Goal: Check status

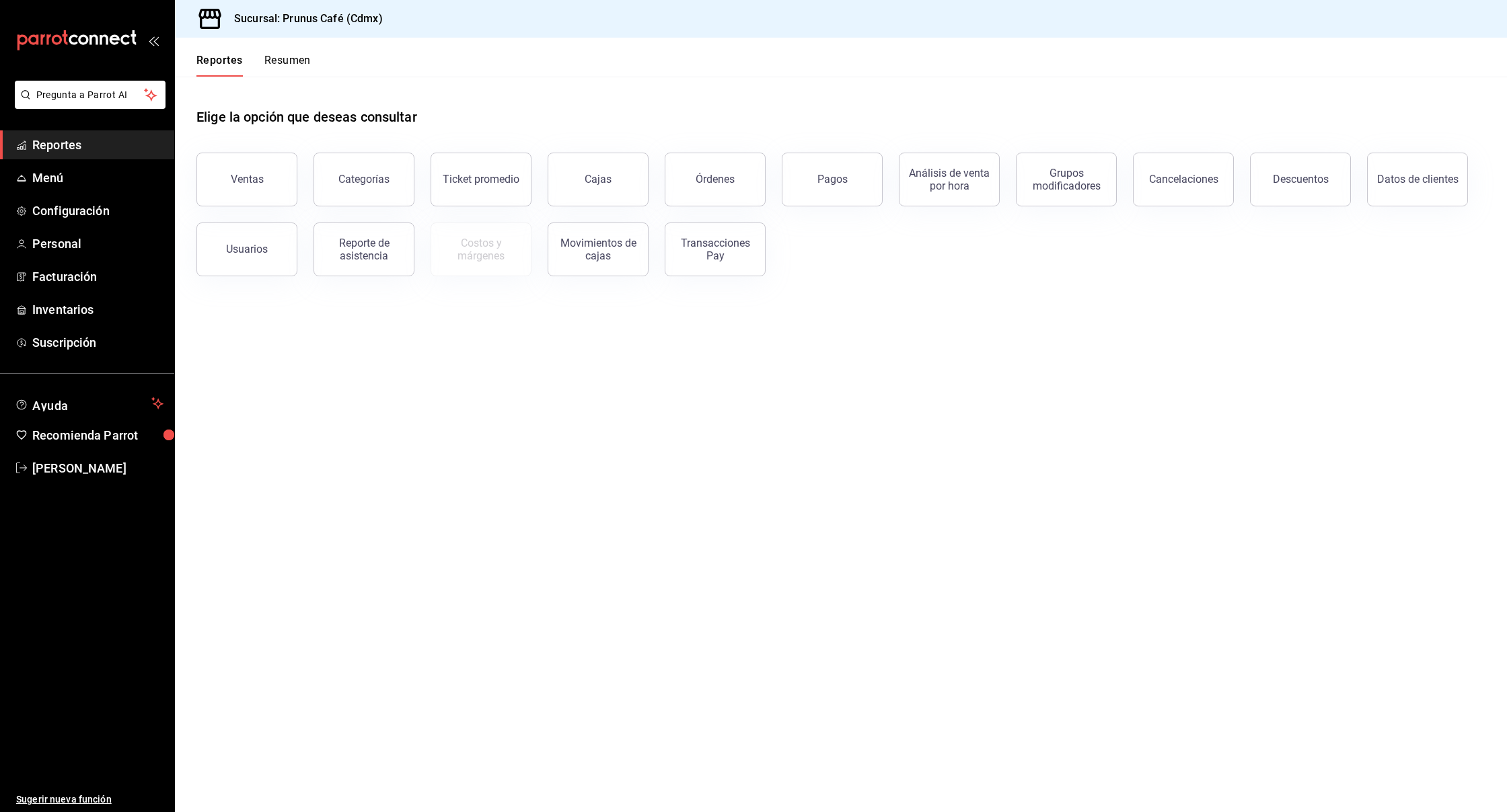
scroll to position [1, 0]
click at [294, 52] on div "Reportes Resumen" at bounding box center [242, 57] width 136 height 39
click at [294, 59] on button "Resumen" at bounding box center [287, 65] width 46 height 23
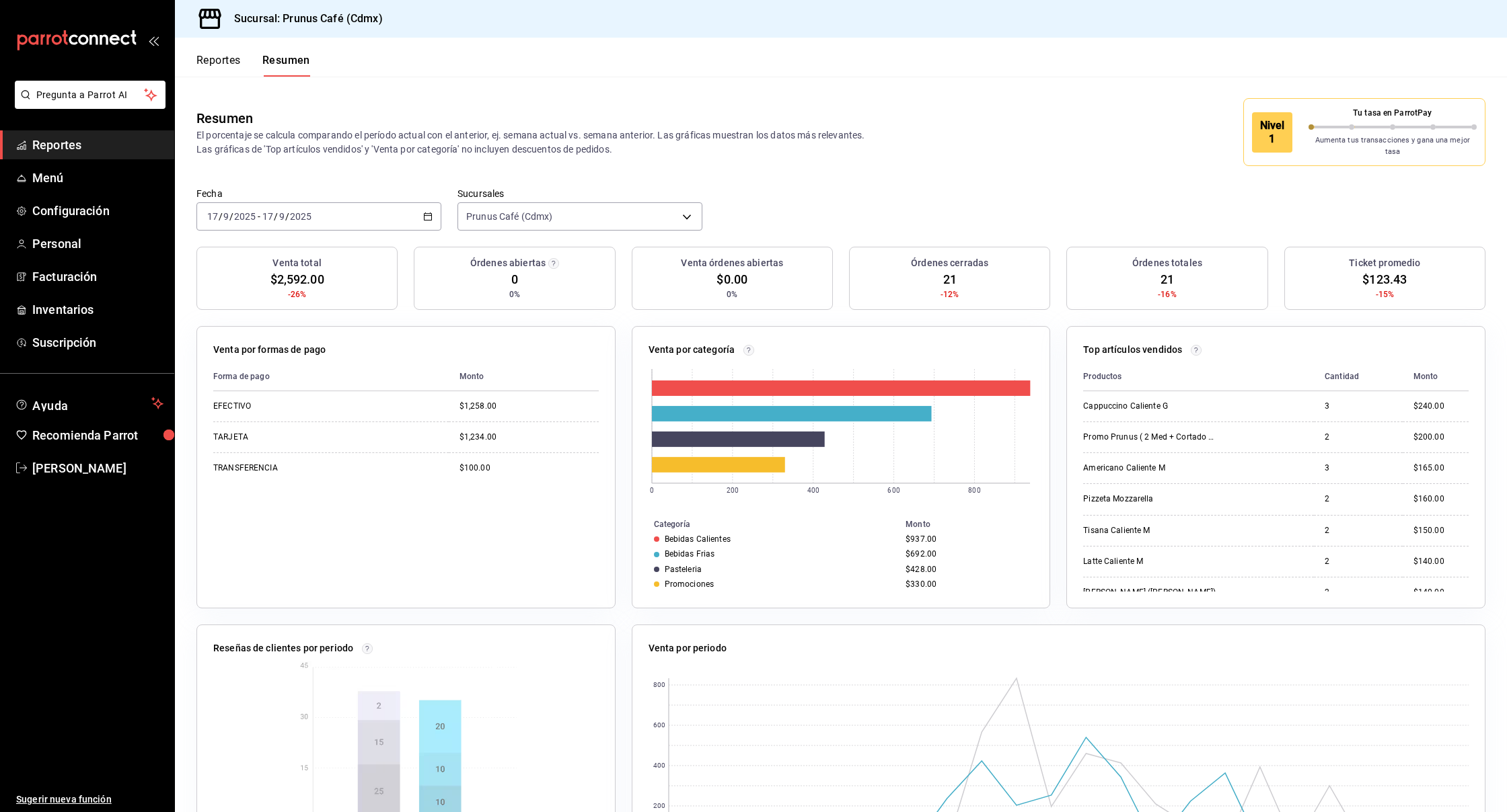
click at [318, 206] on div "[DATE] [DATE] - [DATE] [DATE]" at bounding box center [318, 216] width 245 height 28
click at [236, 341] on span "Mes actual" at bounding box center [260, 348] width 104 height 14
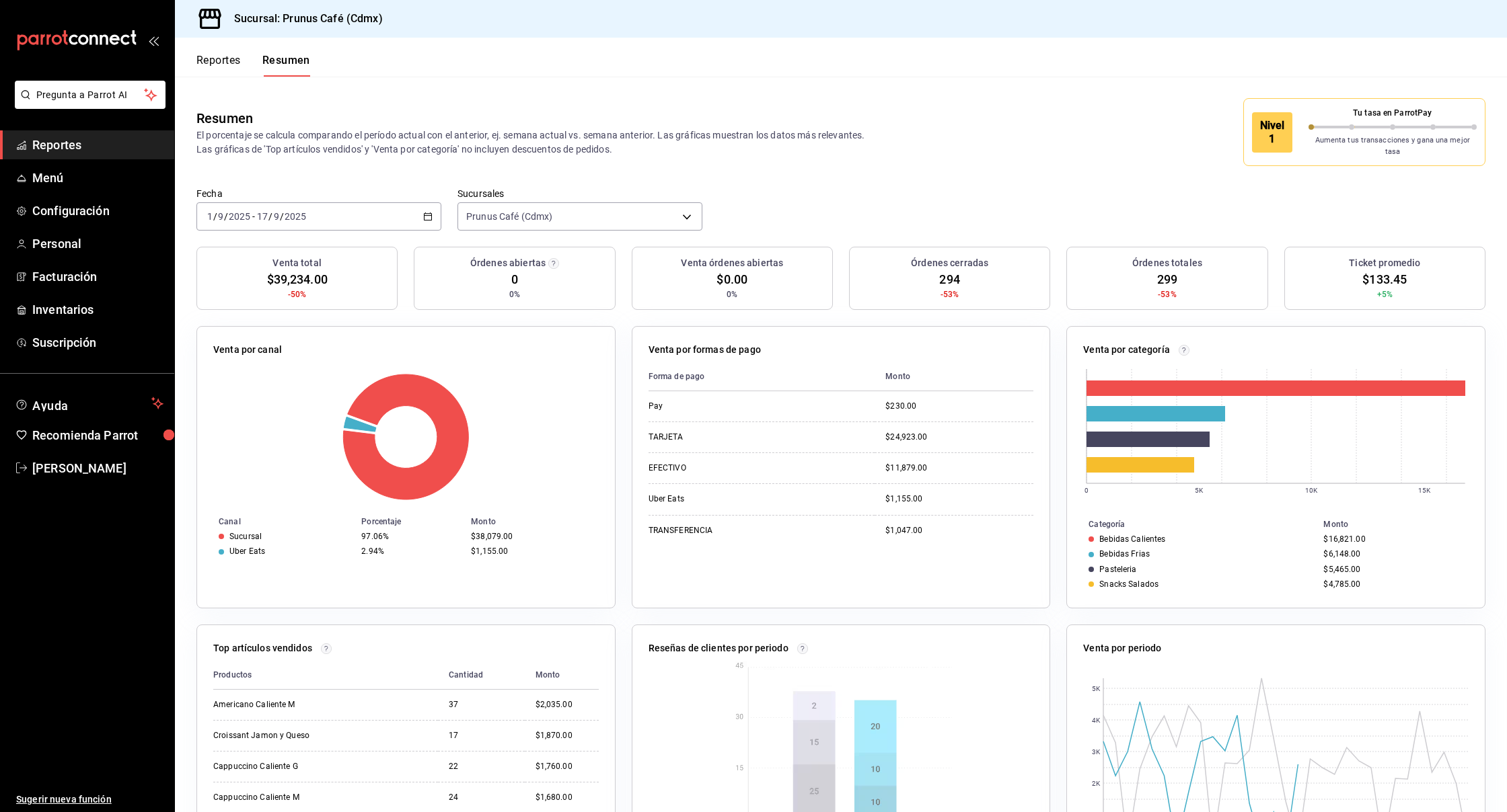
scroll to position [5, 0]
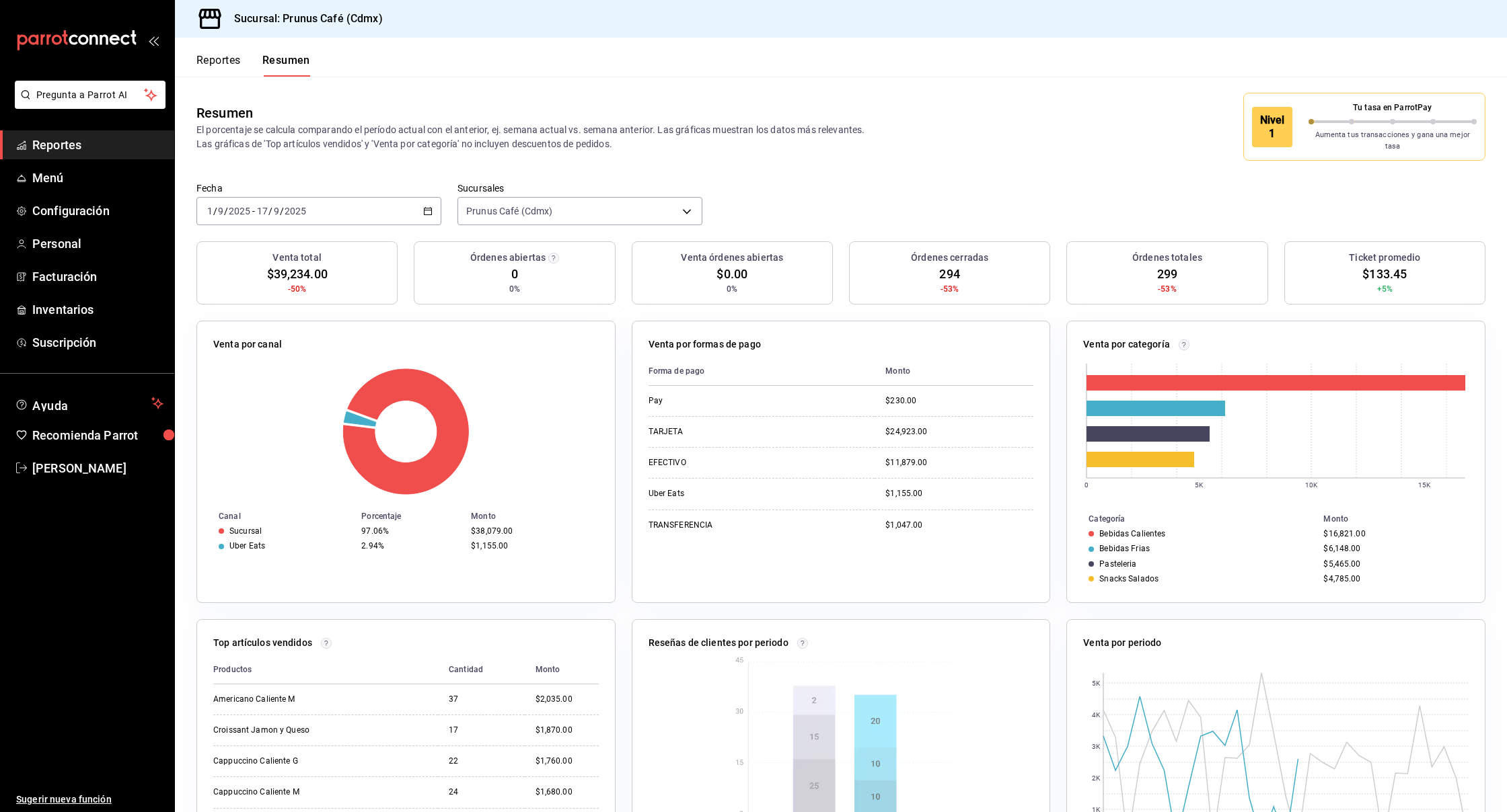
click at [368, 198] on div "[DATE] [DATE] - [DATE] [DATE]" at bounding box center [318, 211] width 245 height 28
click at [271, 396] on span "Rango de fechas" at bounding box center [260, 403] width 104 height 14
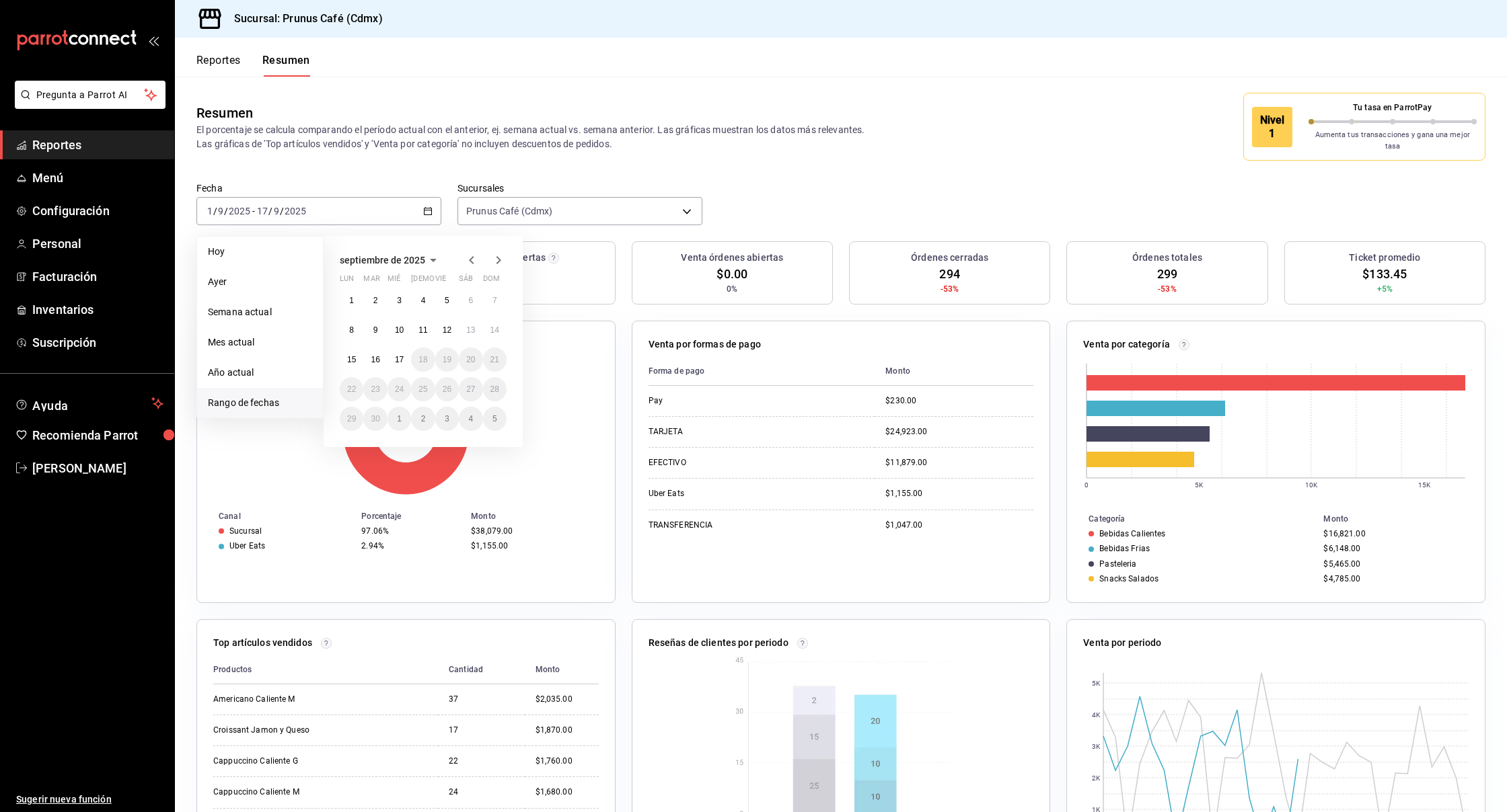
click at [470, 257] on icon "button" at bounding box center [470, 261] width 5 height 8
click at [445, 288] on button "1" at bounding box center [447, 300] width 24 height 24
click at [495, 355] on abbr "17" at bounding box center [494, 359] width 9 height 10
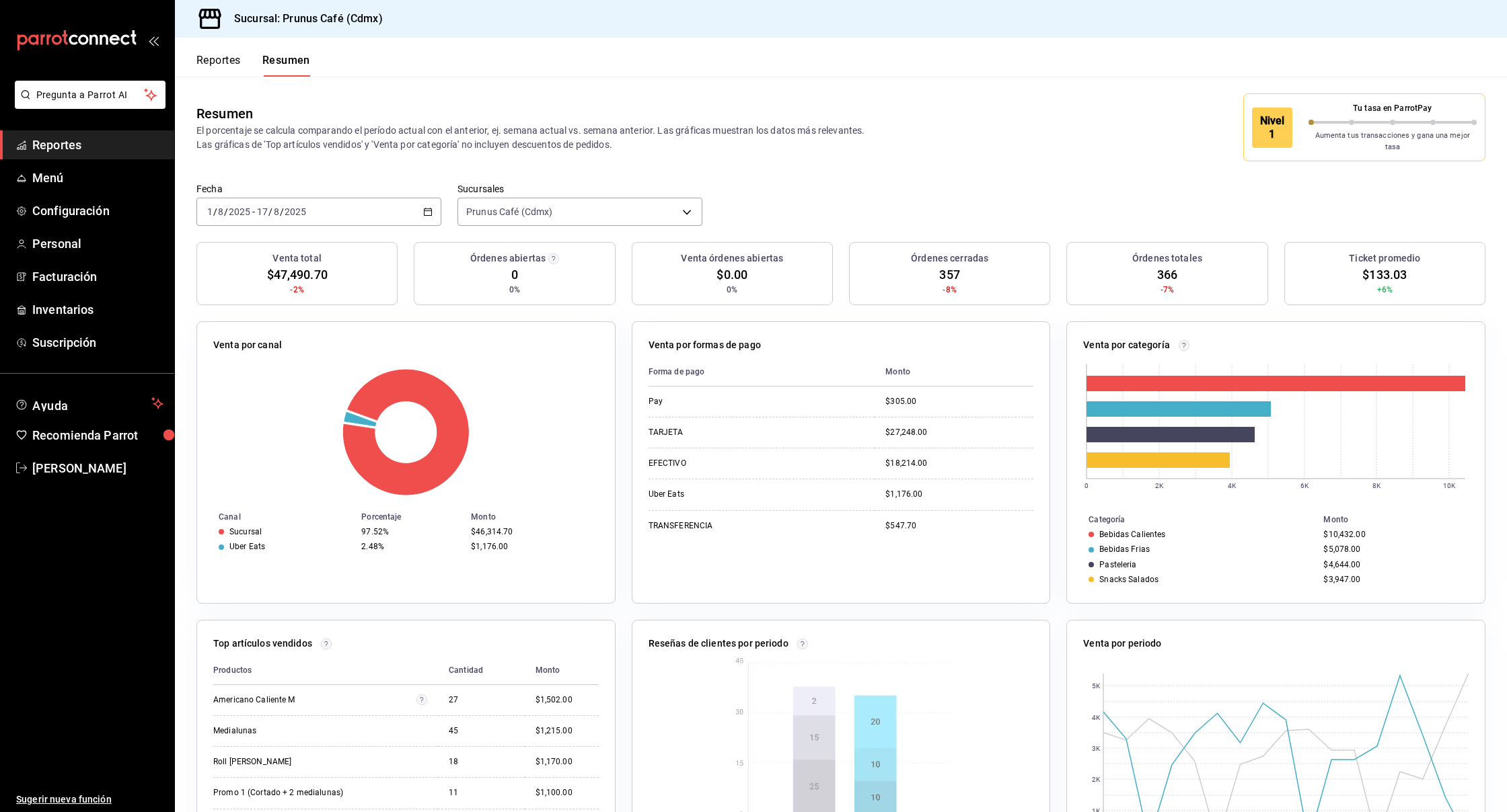
scroll to position [0, 0]
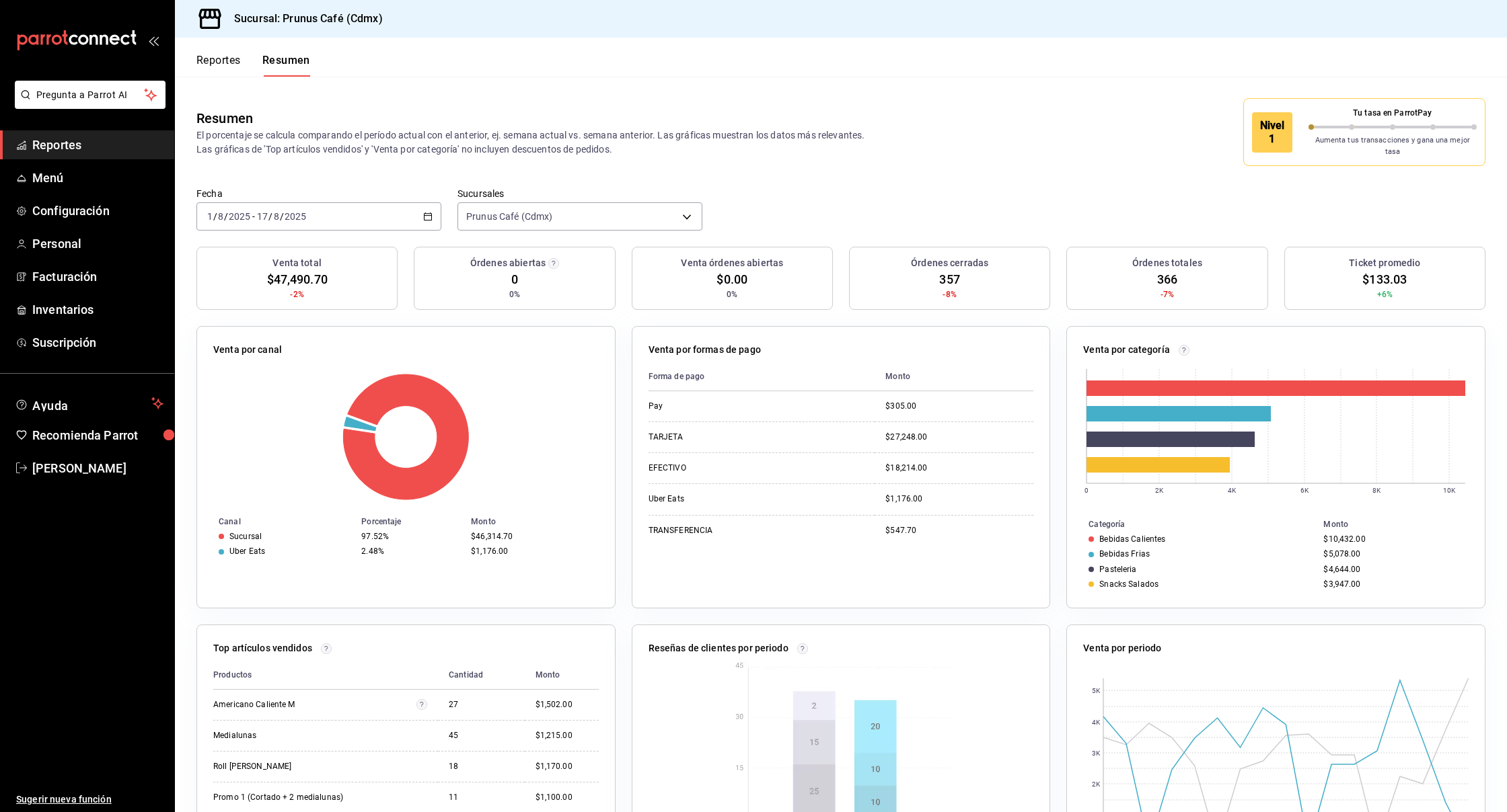
click at [424, 212] on icon "button" at bounding box center [428, 216] width 10 height 10
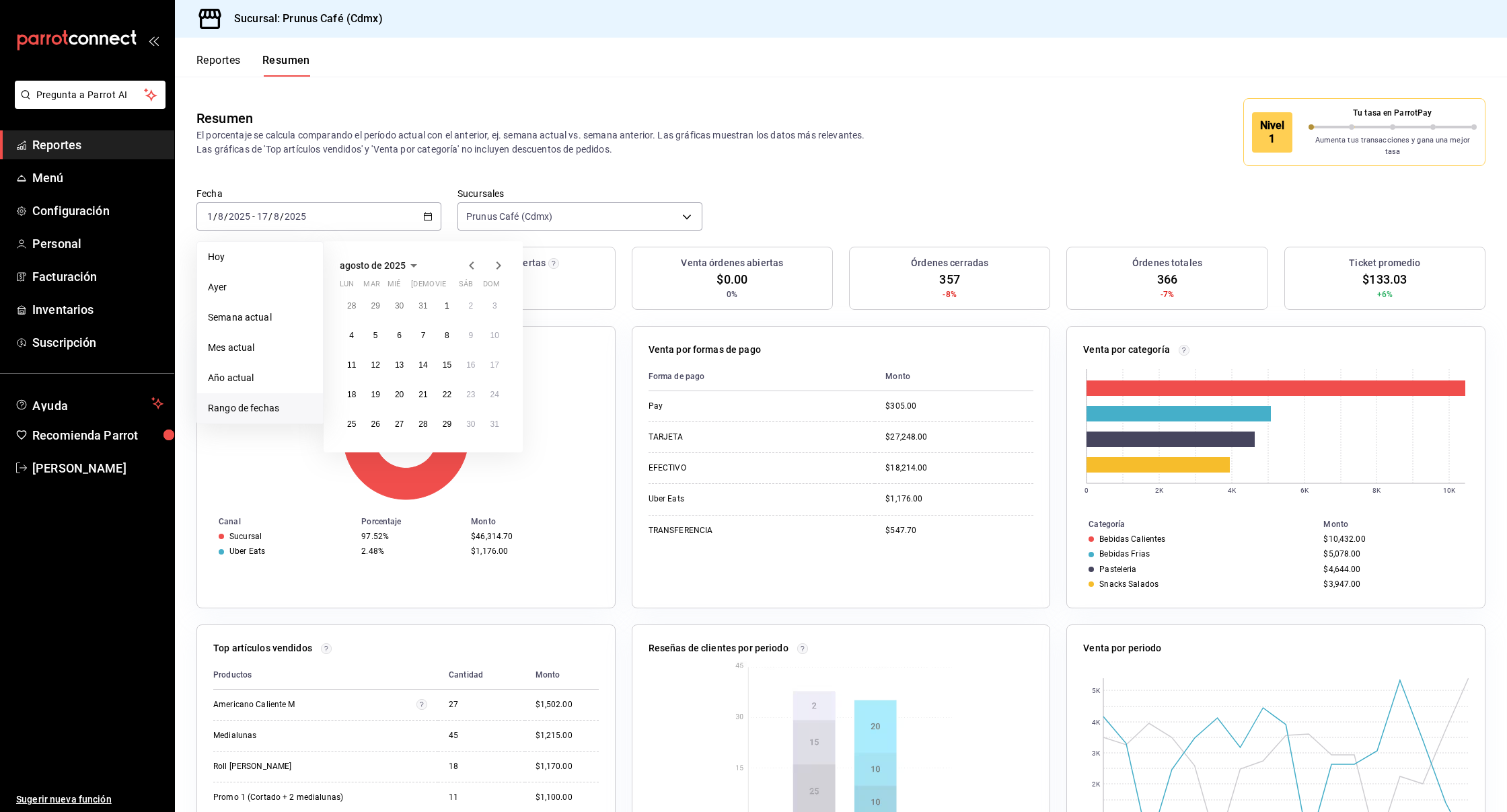
click at [468, 258] on icon "button" at bounding box center [471, 265] width 16 height 16
click at [372, 300] on button "1" at bounding box center [375, 310] width 24 height 24
click at [415, 358] on button "17" at bounding box center [422, 370] width 24 height 24
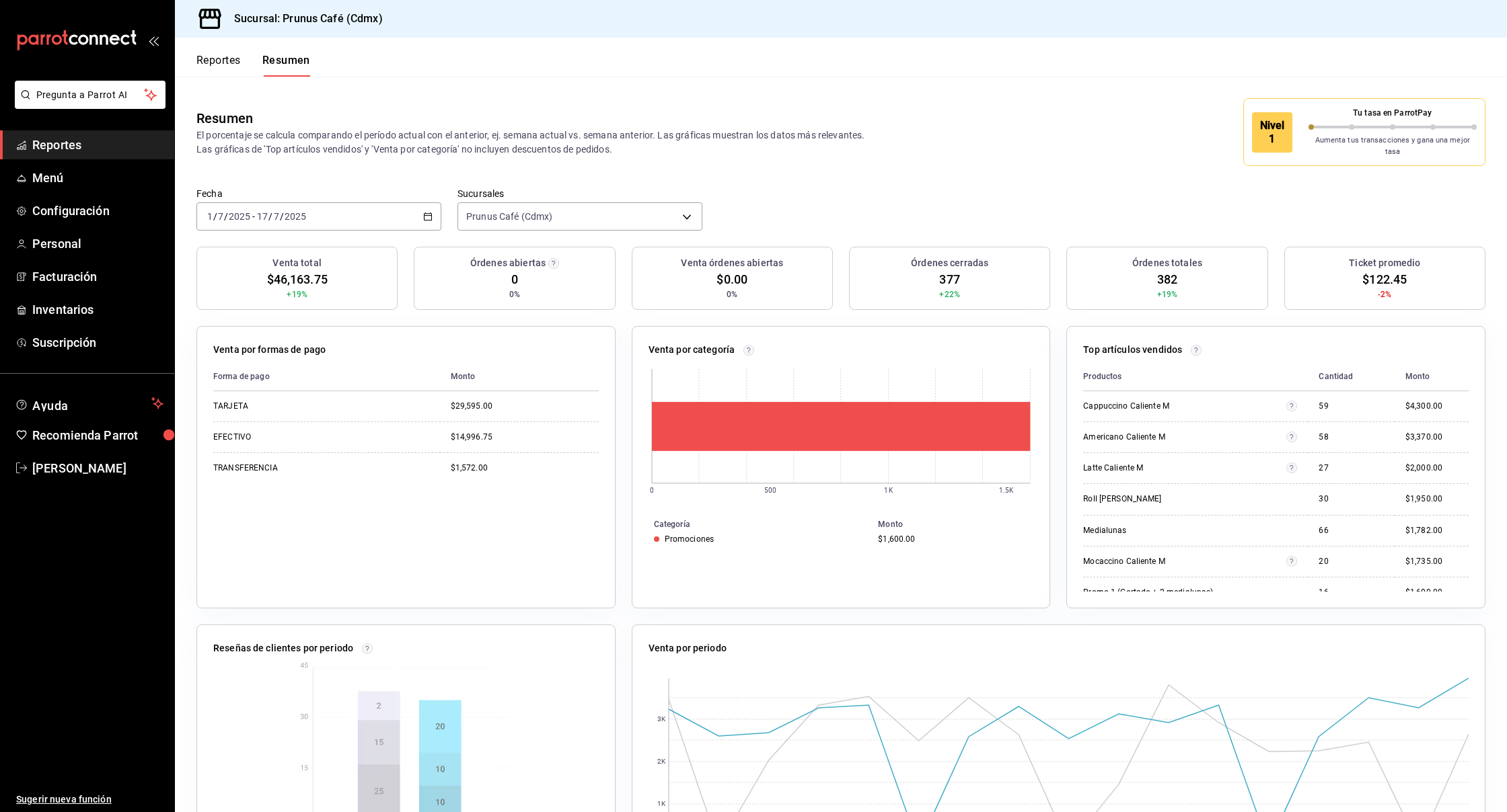
click at [430, 212] on icon "button" at bounding box center [428, 216] width 10 height 10
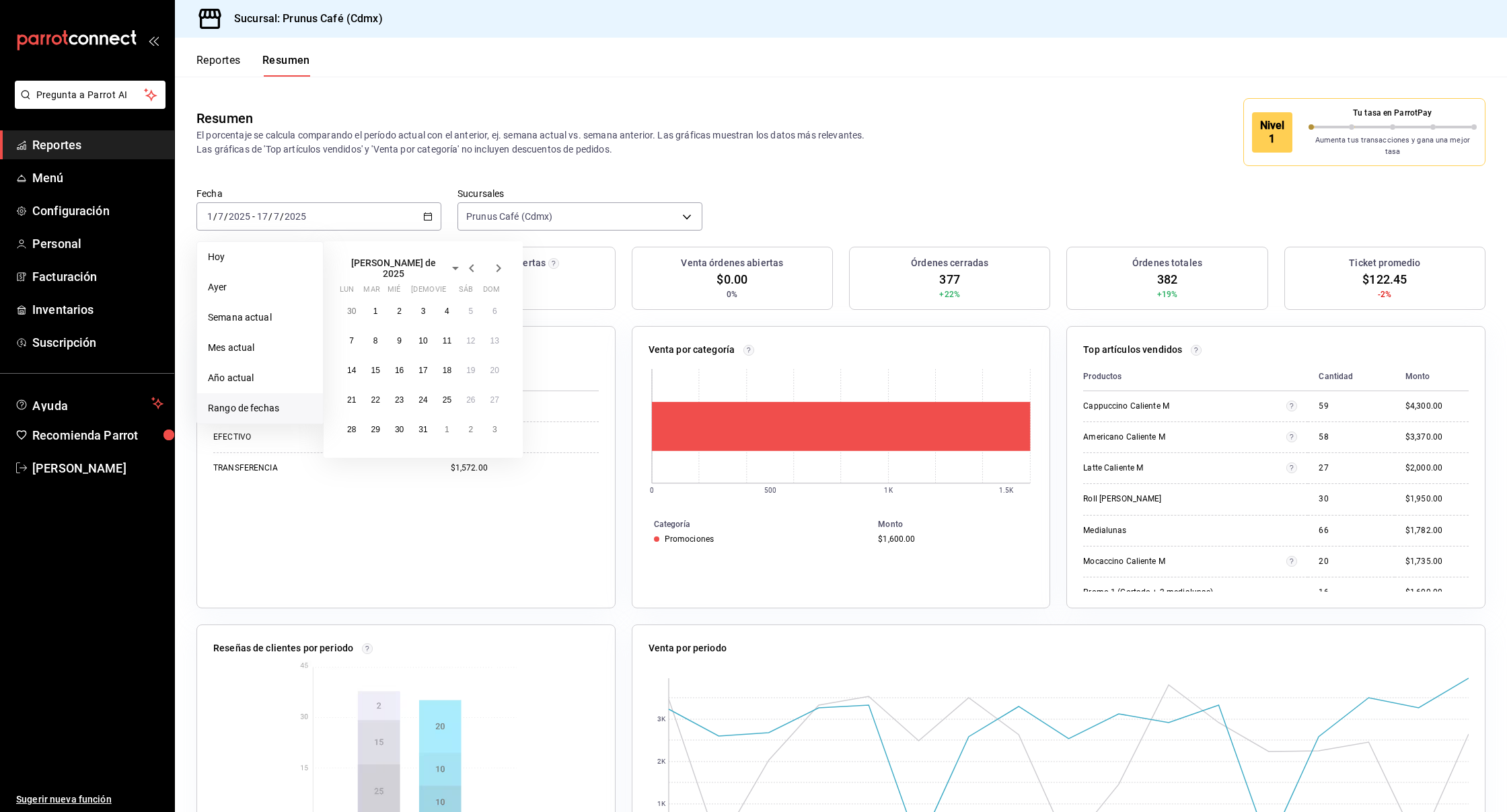
click at [495, 261] on icon "button" at bounding box center [498, 268] width 16 height 16
click at [444, 296] on button "1" at bounding box center [447, 306] width 24 height 24
click at [504, 354] on button "17" at bounding box center [495, 364] width 24 height 24
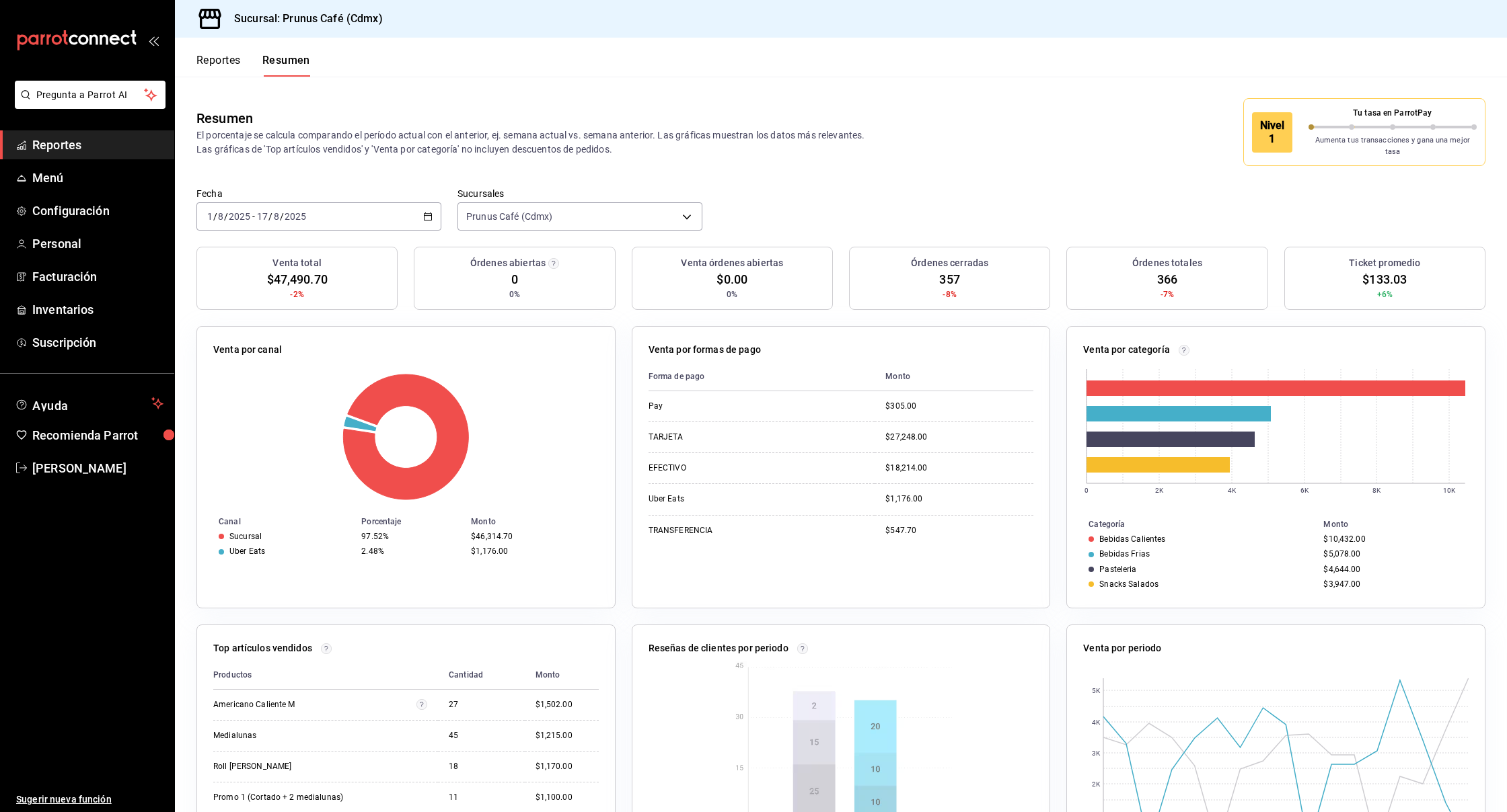
click at [434, 207] on div "[DATE] [DATE] - [DATE] [DATE]" at bounding box center [318, 216] width 245 height 28
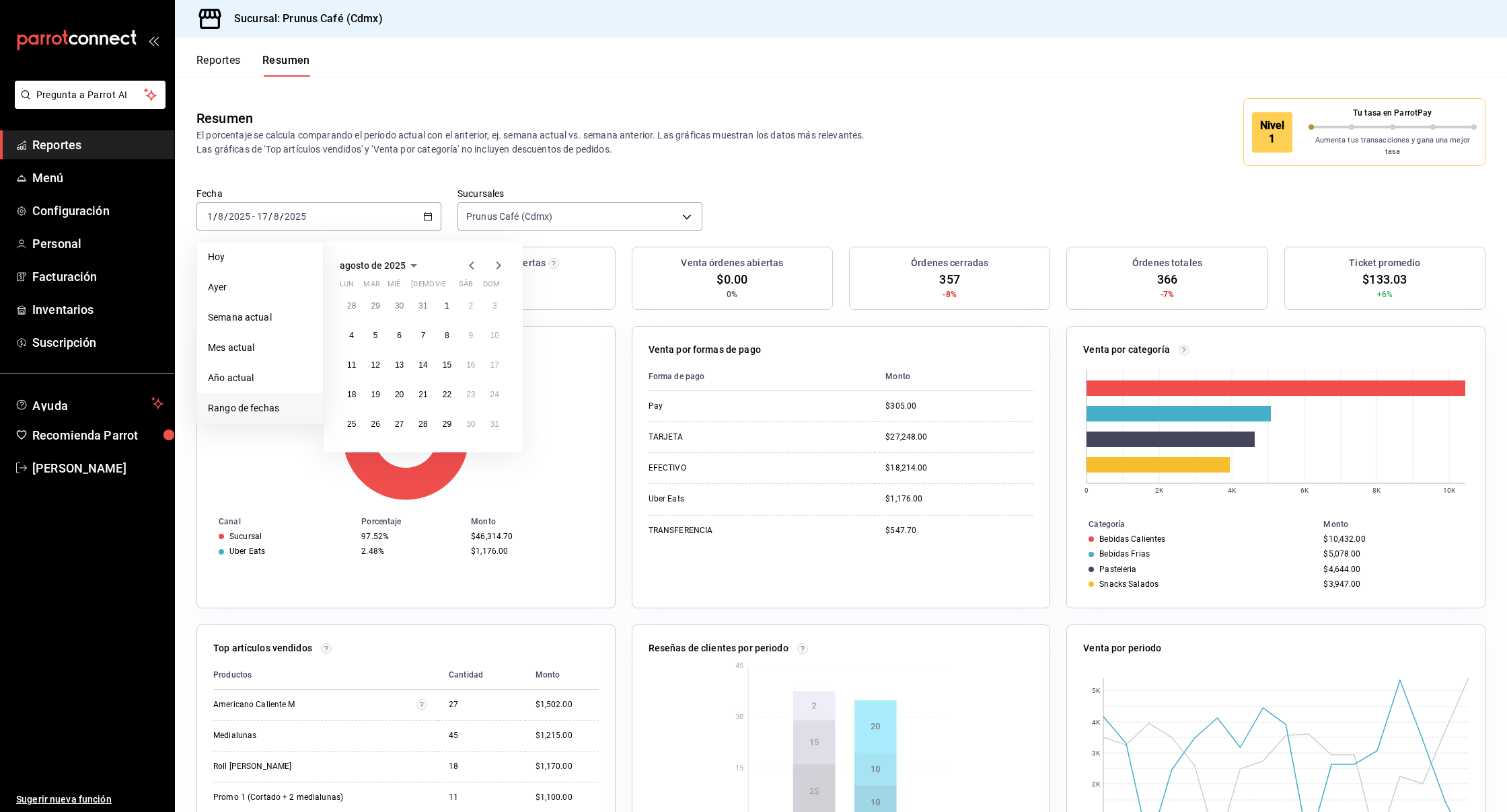
click at [472, 258] on icon "button" at bounding box center [471, 265] width 16 height 16
click at [468, 261] on icon "button" at bounding box center [471, 268] width 16 height 16
click at [499, 296] on button "1" at bounding box center [495, 306] width 24 height 24
click at [376, 390] on abbr "17" at bounding box center [374, 395] width 9 height 10
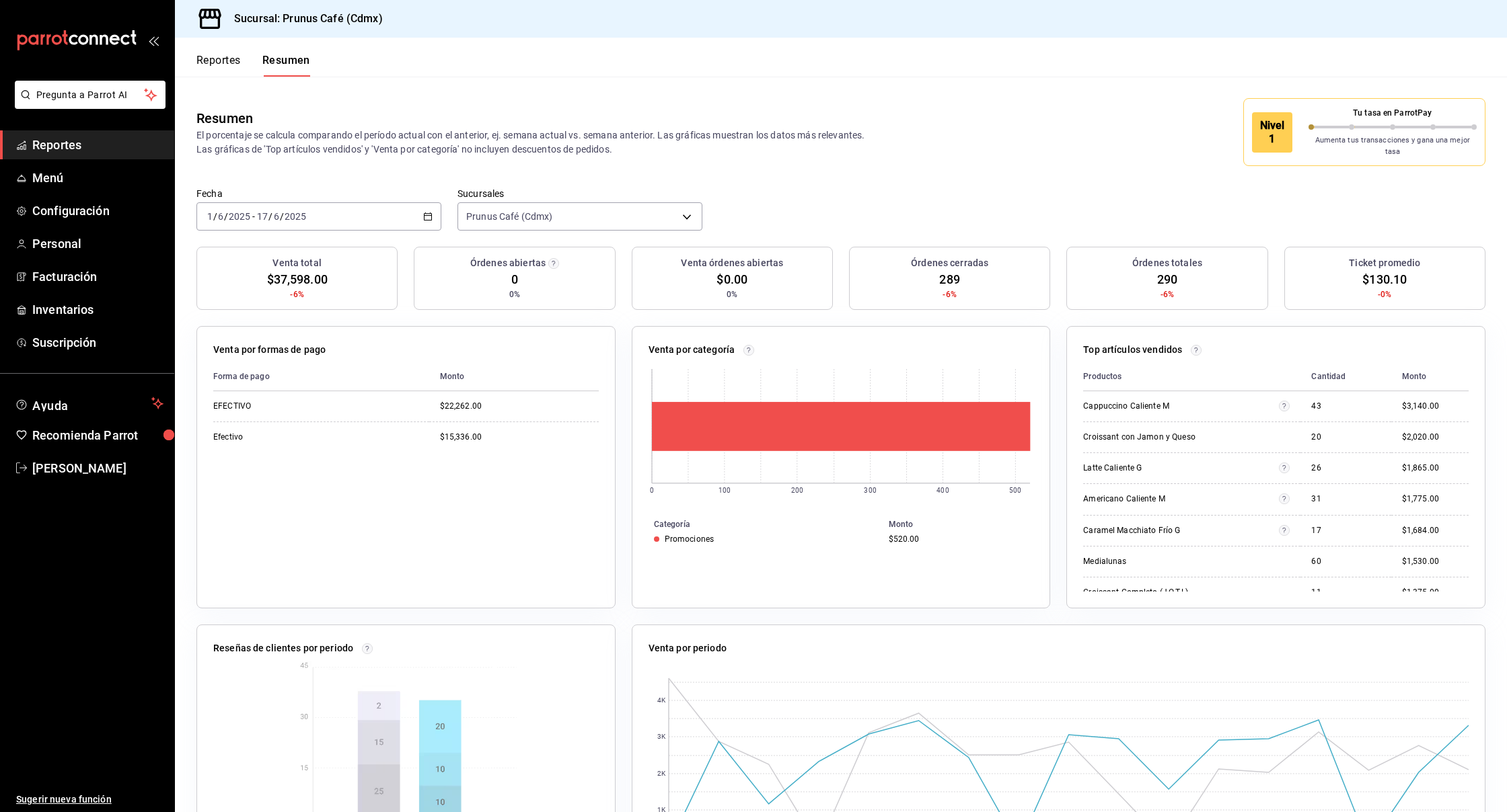
click at [437, 203] on div "[DATE] [DATE] - [DATE] [DATE]" at bounding box center [318, 216] width 245 height 28
click at [241, 341] on span "Mes actual" at bounding box center [260, 348] width 104 height 14
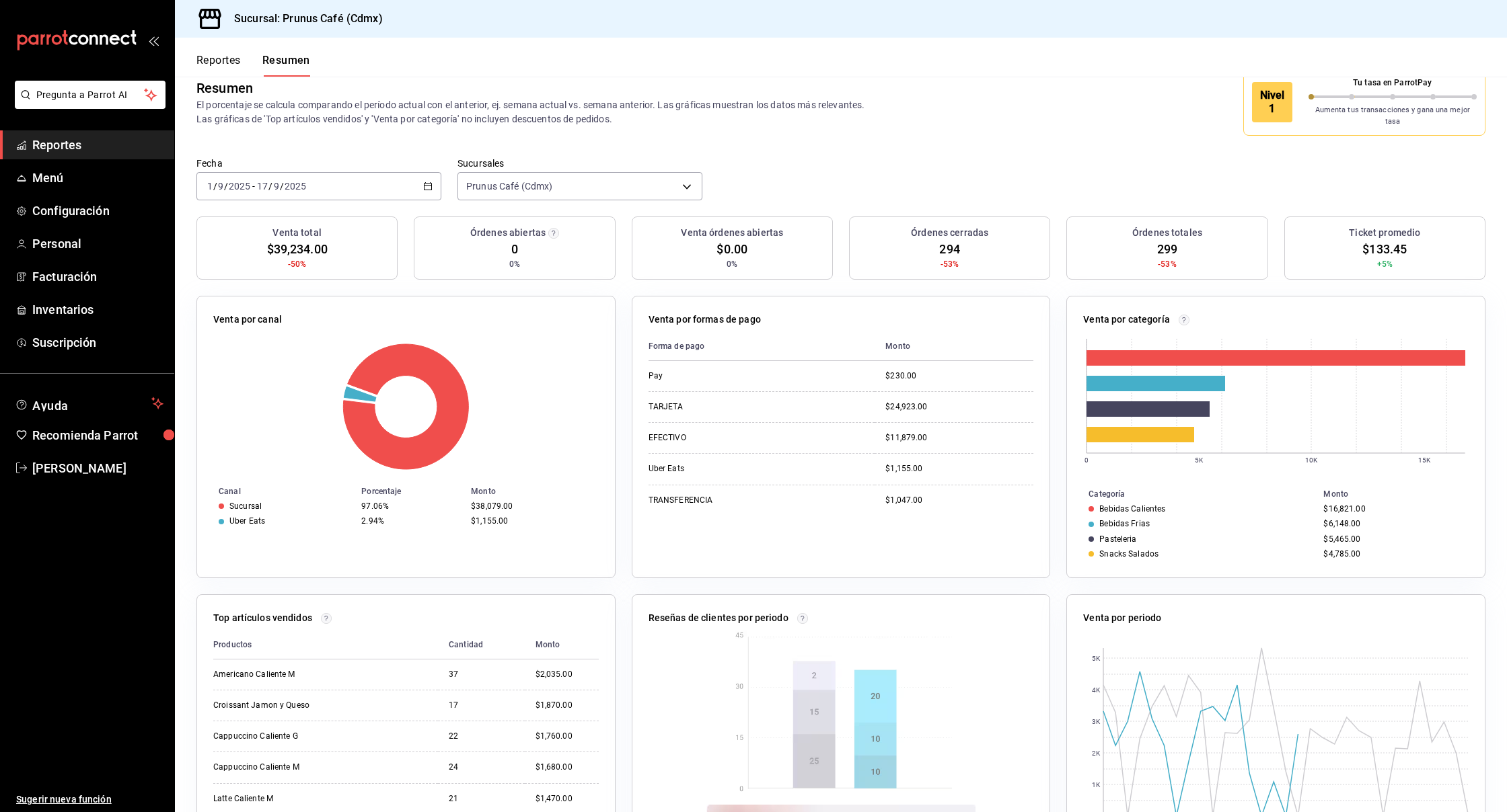
click at [420, 172] on div "[DATE] [DATE] - [DATE] [DATE]" at bounding box center [318, 186] width 245 height 28
drag, startPoint x: 252, startPoint y: 221, endPoint x: 259, endPoint y: 228, distance: 9.9
click at [259, 228] on li "Hoy" at bounding box center [260, 226] width 125 height 30
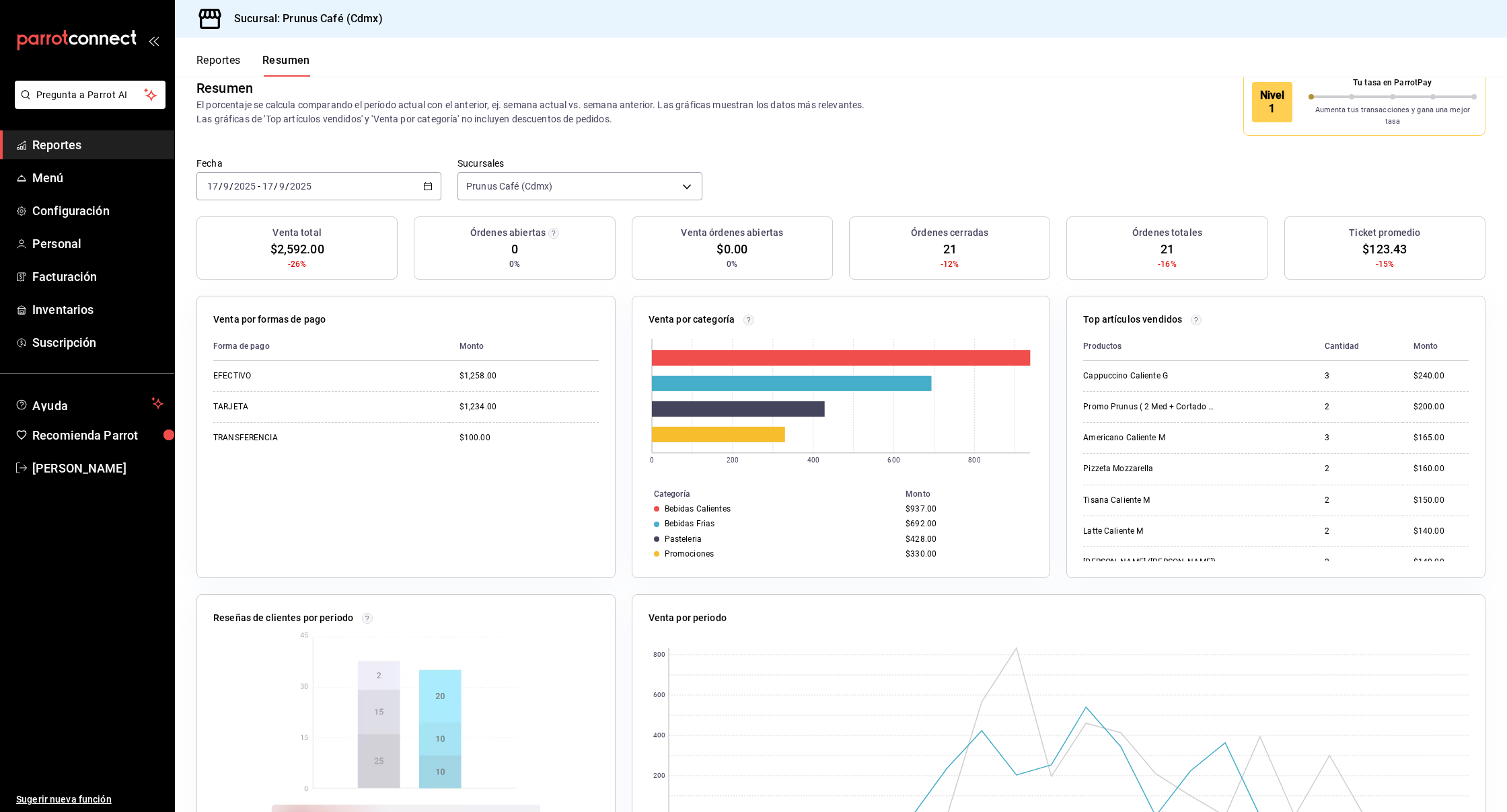
scroll to position [29, 0]
click at [263, 348] on th "Forma de pago" at bounding box center [331, 348] width 235 height 29
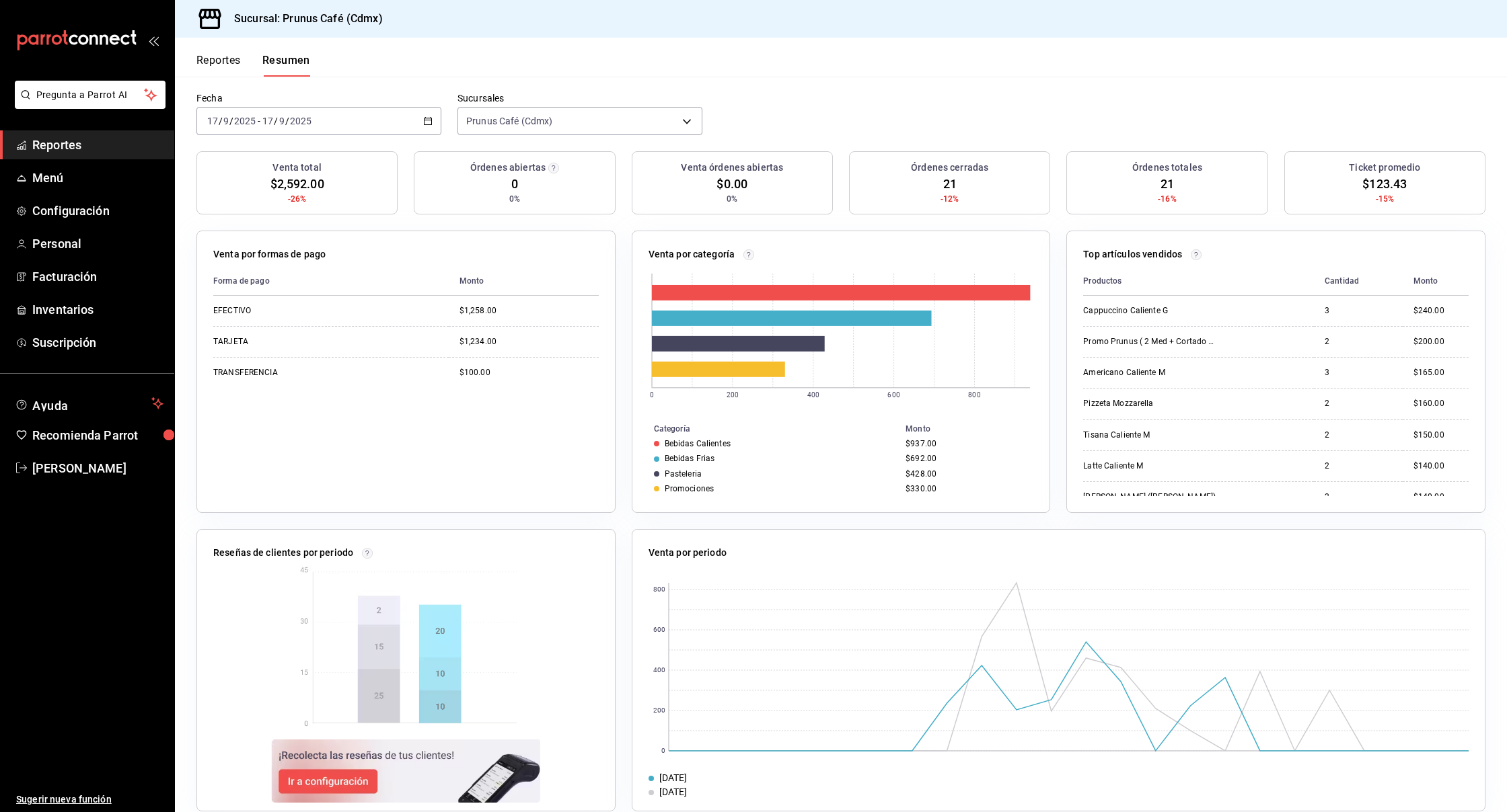
scroll to position [90, 0]
